Goal: Information Seeking & Learning: Find specific fact

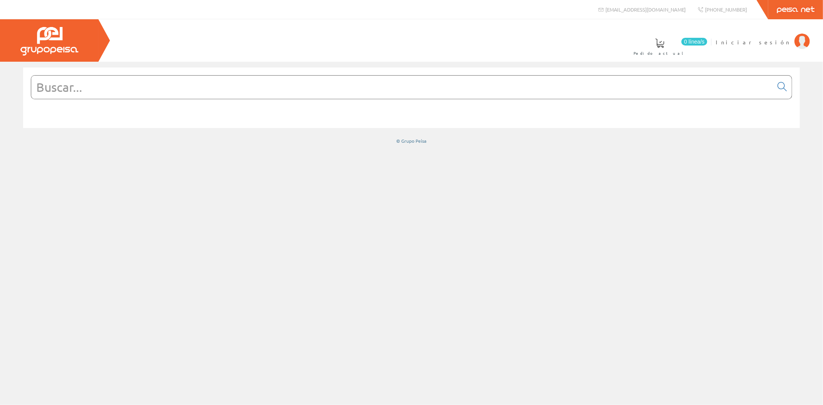
click at [124, 91] on input "text" at bounding box center [402, 87] width 742 height 23
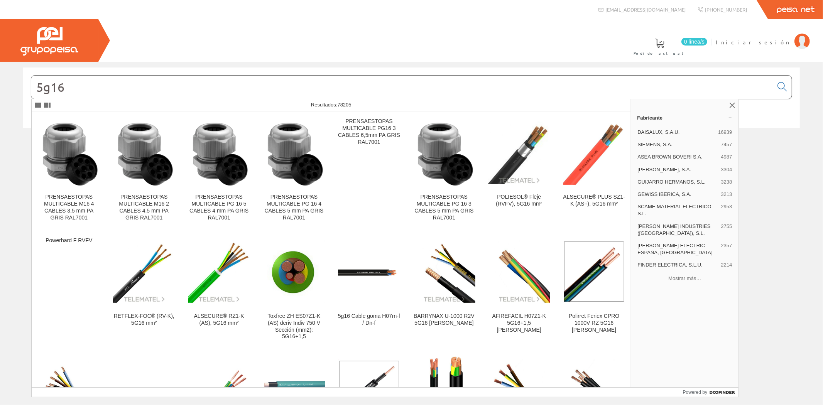
type input "5g16"
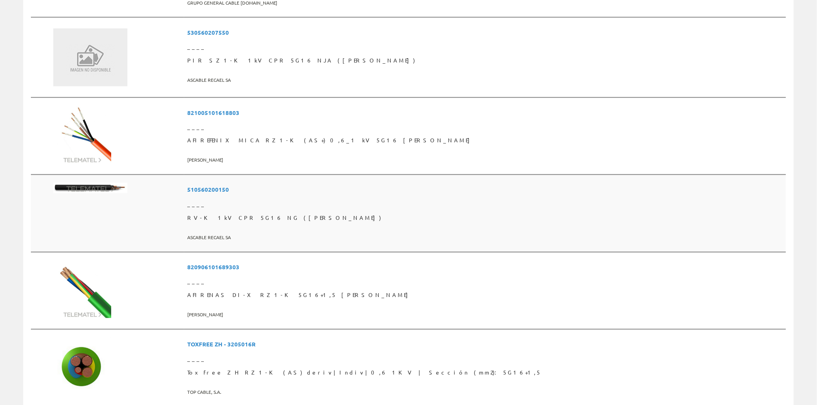
scroll to position [472, 0]
click at [318, 213] on span "RV-K 1kV CPR 5G16 NG (BOB)" at bounding box center [485, 217] width 596 height 14
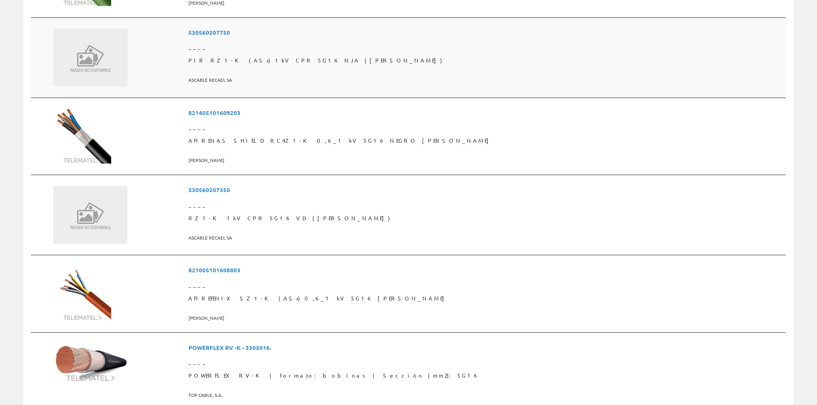
scroll to position [700, 0]
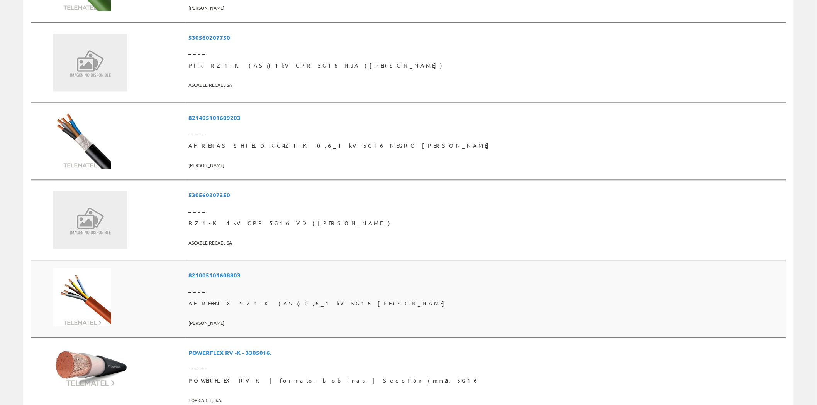
click at [295, 297] on span "AFIREFENIX SZ1-K (AS+) 0,6_1 kV 5G16 [PERSON_NAME]" at bounding box center [486, 304] width 594 height 14
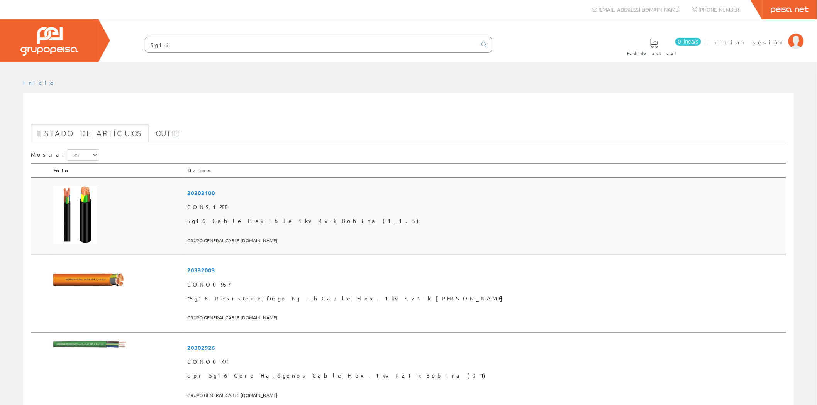
click at [298, 190] on span "20303100" at bounding box center [485, 193] width 596 height 14
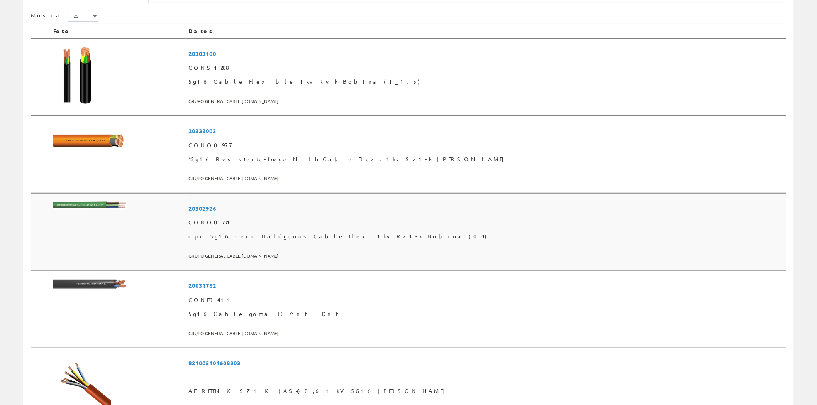
scroll to position [143, 0]
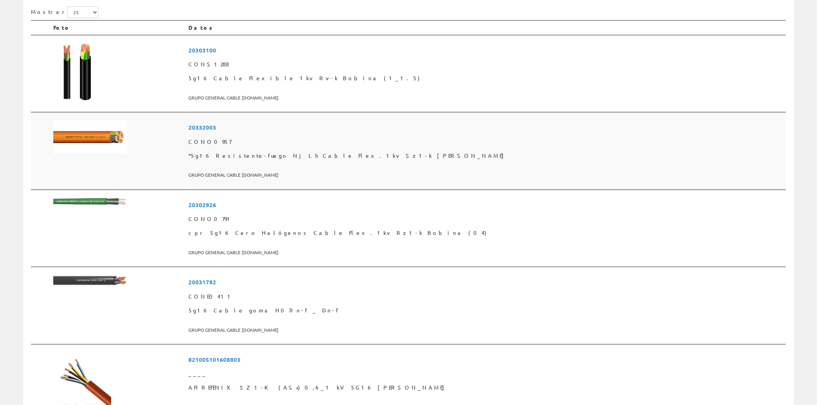
click at [323, 152] on span "*5g16 Resistente-fuego Nj Lh Cable Flex.1kv Sz1-k [PERSON_NAME]" at bounding box center [486, 156] width 594 height 14
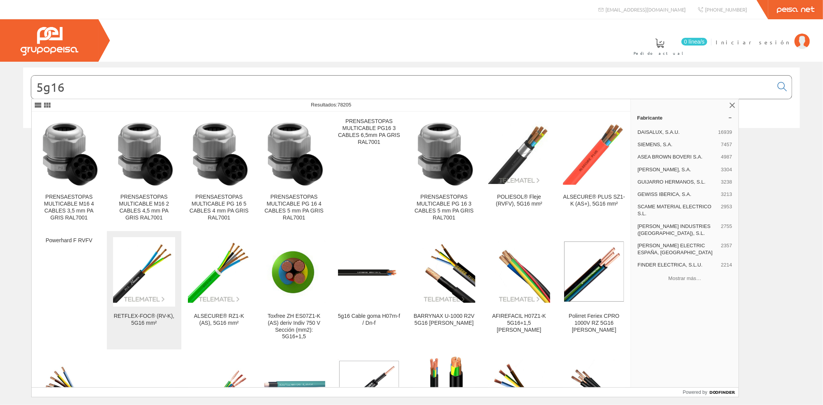
click at [152, 319] on div "RETFLEX-FOC® (RV-K), 5G16 mm²" at bounding box center [144, 320] width 62 height 14
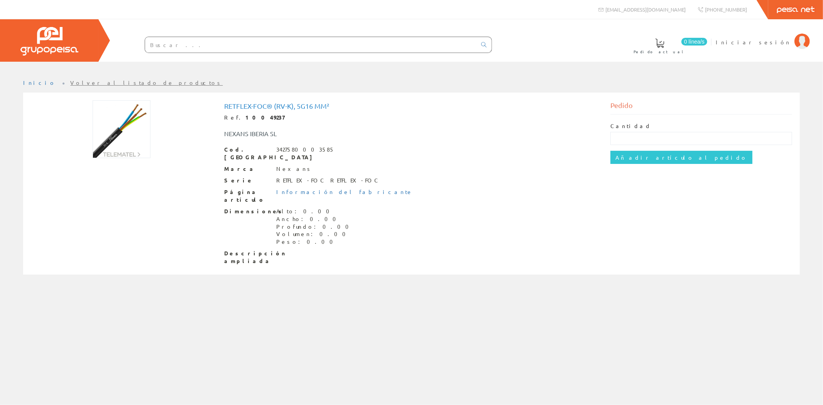
click at [71, 83] on link "Volver al listado de productos" at bounding box center [147, 82] width 152 height 7
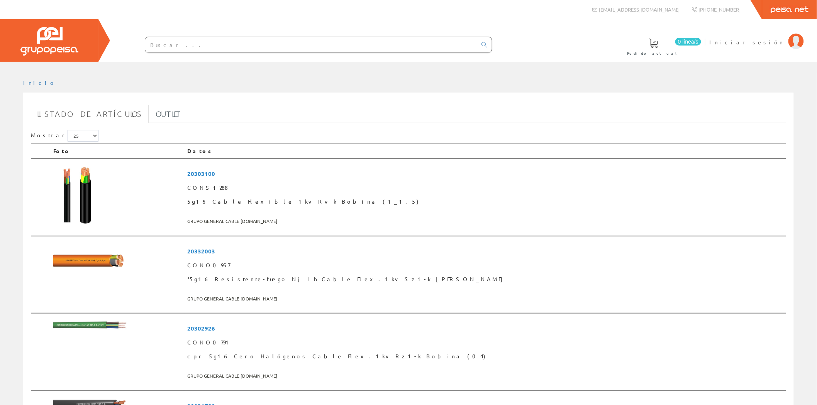
click at [165, 48] on input "text" at bounding box center [311, 44] width 332 height 15
type input "1.5"
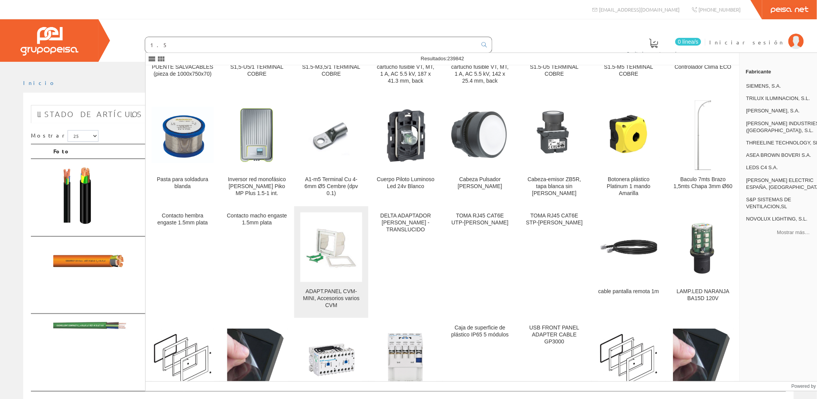
scroll to position [86, 0]
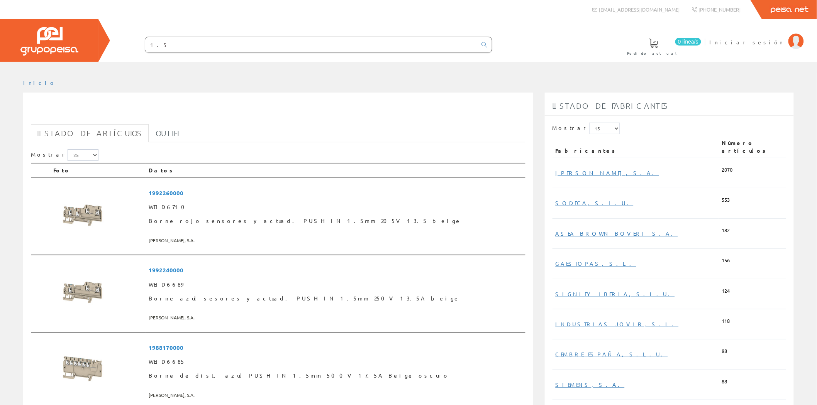
drag, startPoint x: 188, startPoint y: 43, endPoint x: 132, endPoint y: 48, distance: 57.0
click at [132, 48] on form "1.5" at bounding box center [303, 45] width 378 height 16
type input "cable 1,5"
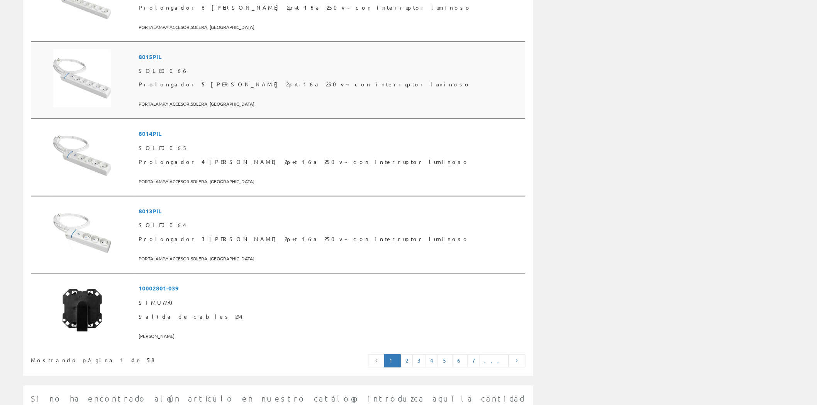
scroll to position [1786, 0]
